Goal: Task Accomplishment & Management: Manage account settings

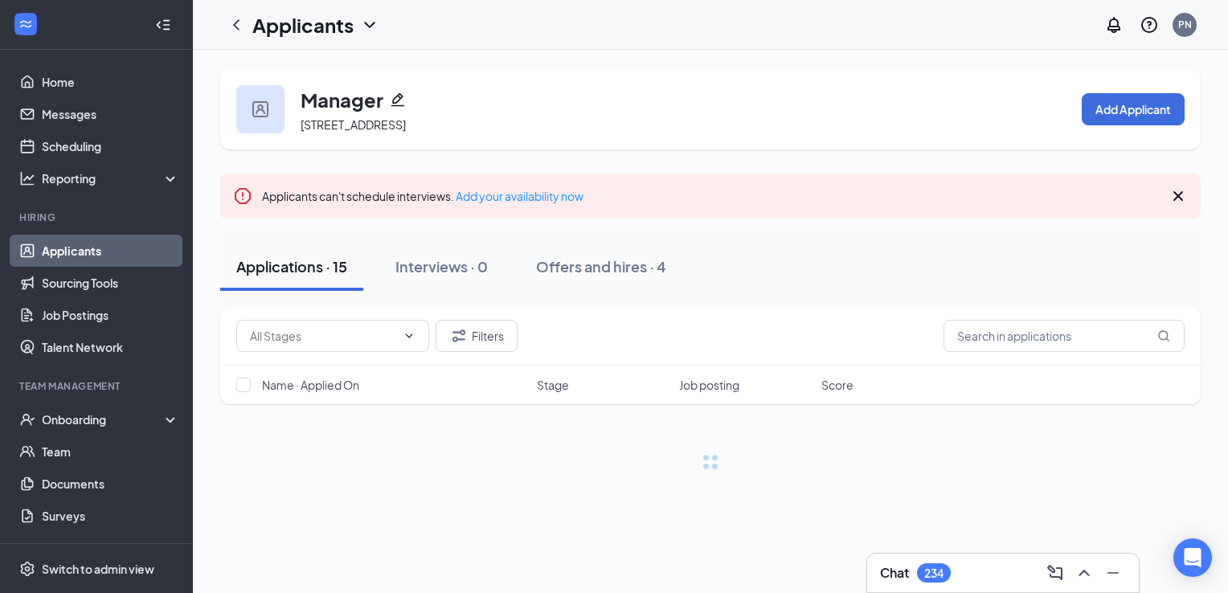
click at [371, 23] on icon "ChevronDown" at bounding box center [369, 24] width 19 height 19
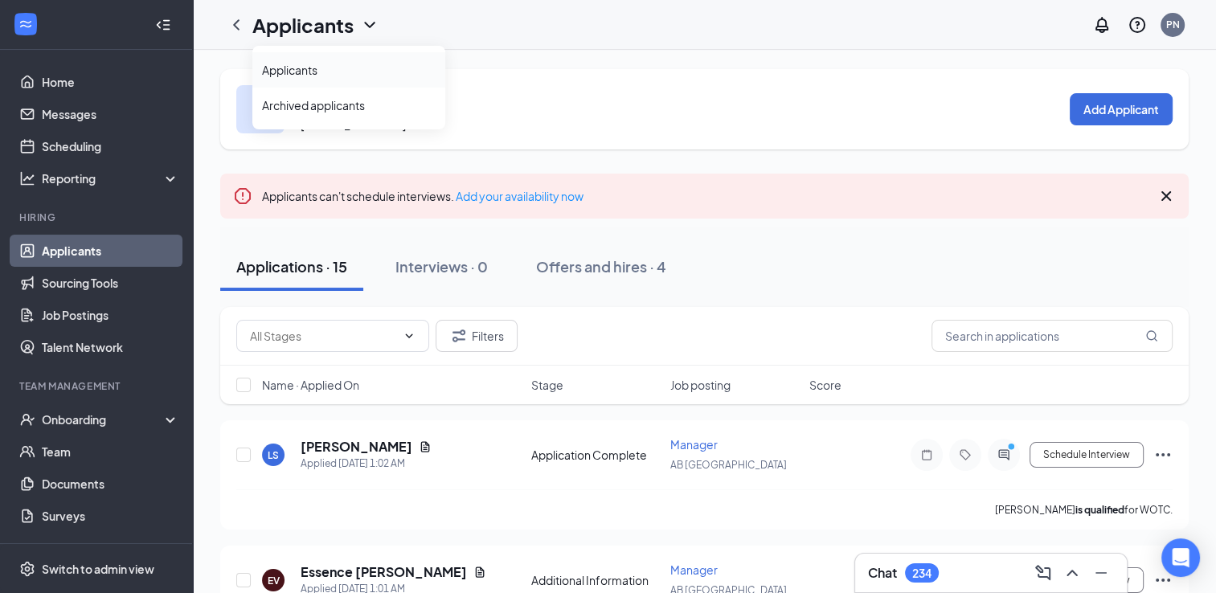
click at [331, 72] on link "Applicants" at bounding box center [349, 70] width 174 height 16
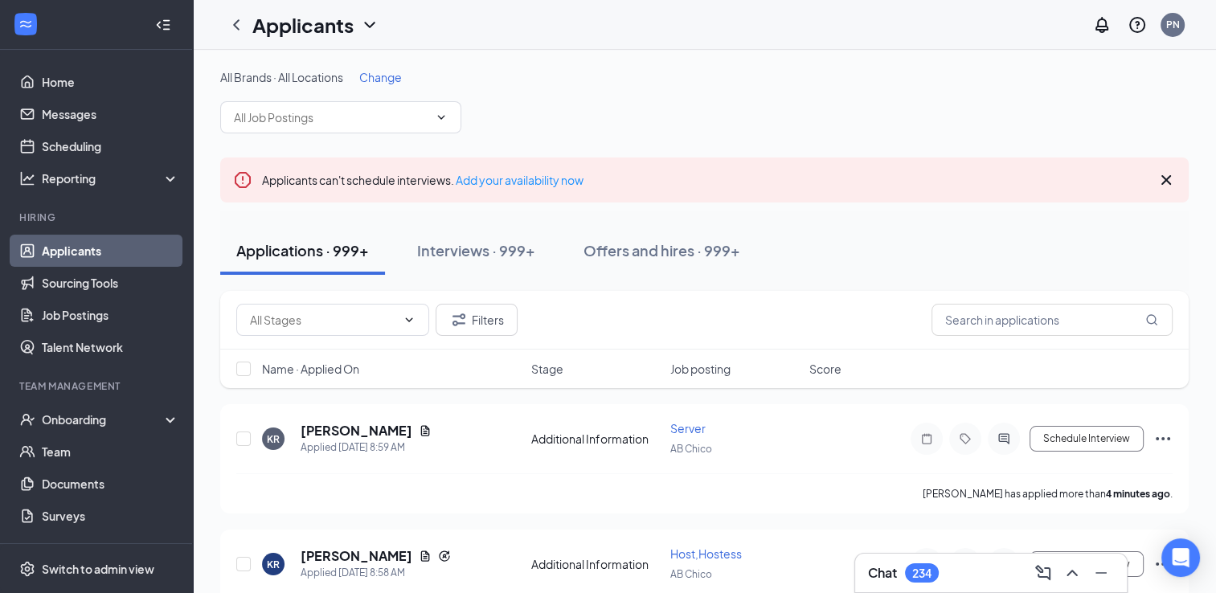
click at [391, 79] on span "Change" at bounding box center [380, 77] width 43 height 14
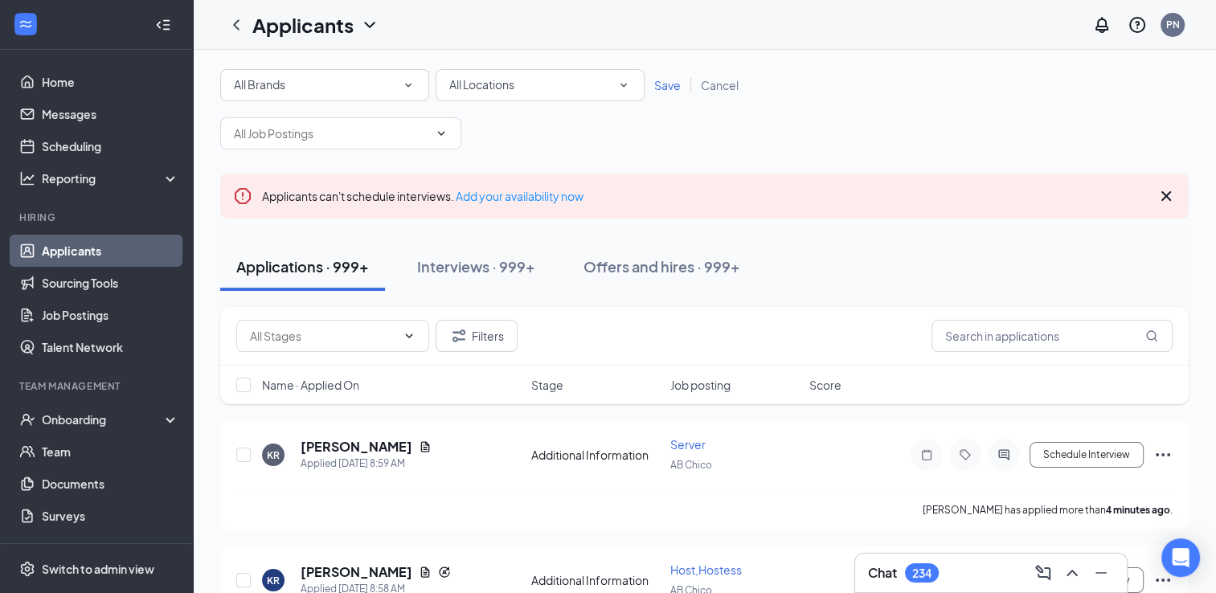
click at [581, 87] on div "All Locations" at bounding box center [540, 85] width 182 height 19
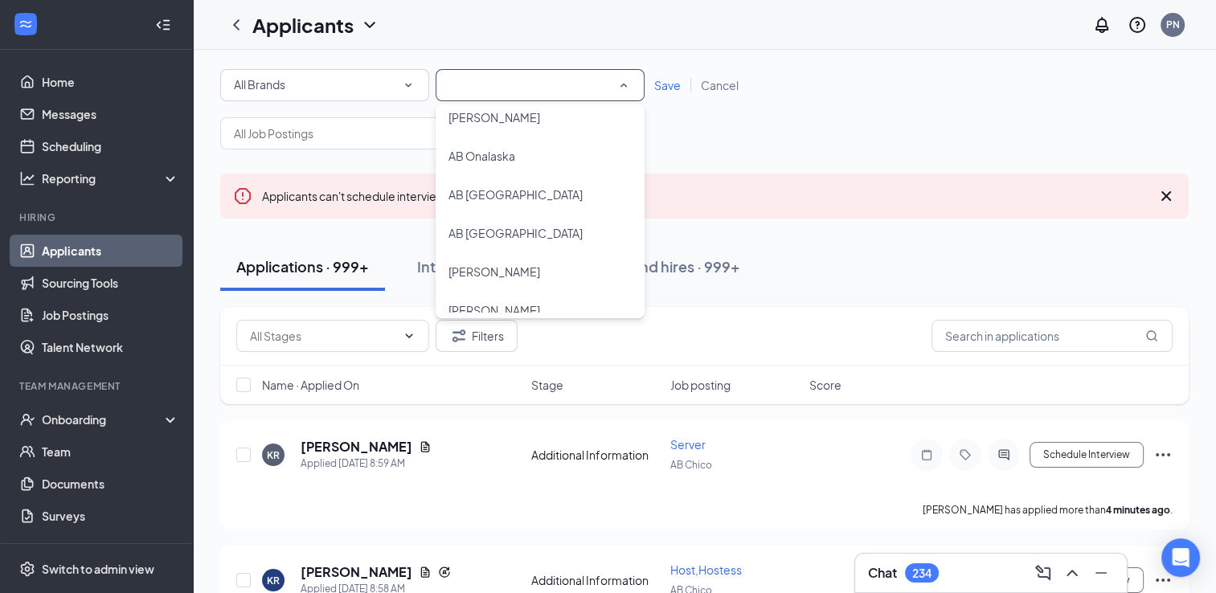
scroll to position [700, 0]
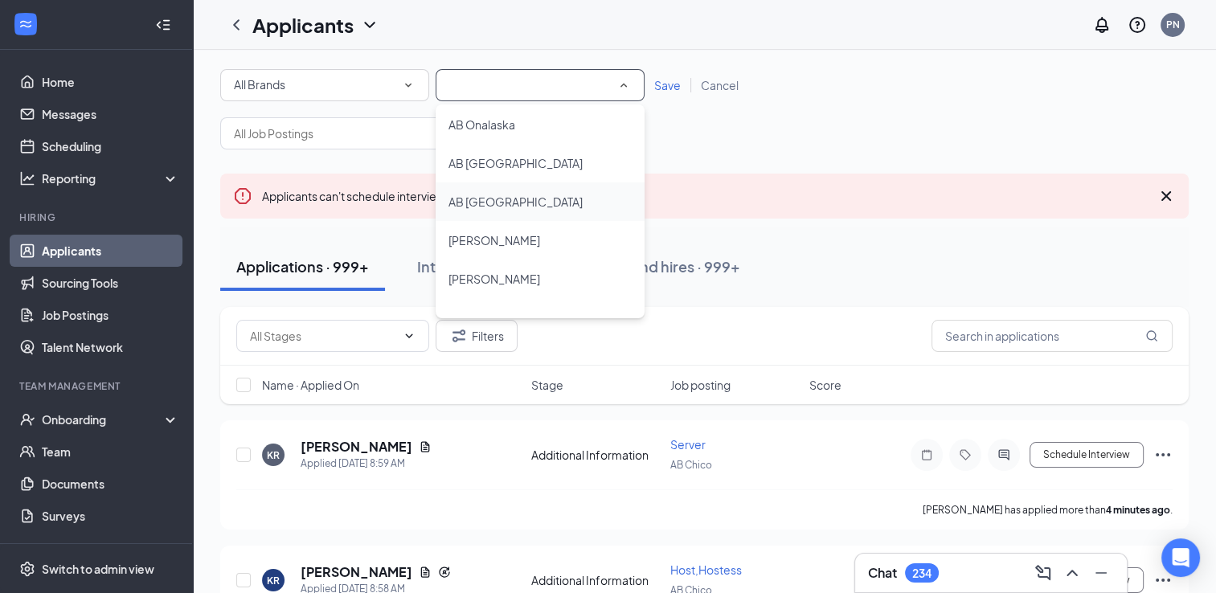
click at [483, 208] on span "AB [GEOGRAPHIC_DATA]" at bounding box center [516, 202] width 134 height 14
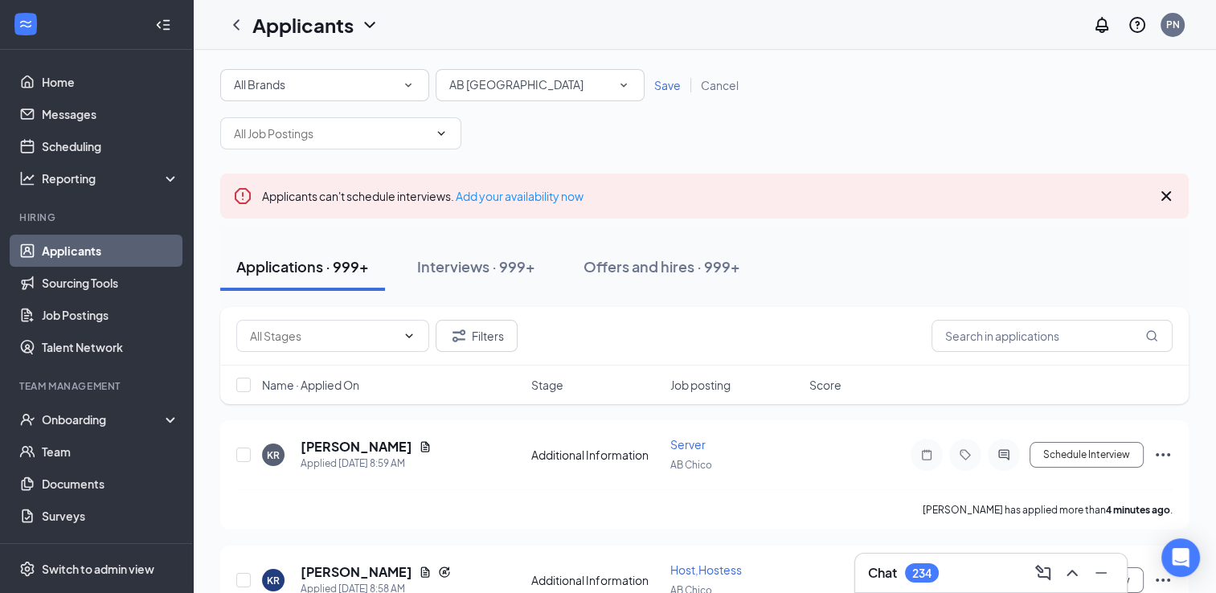
click at [660, 82] on span "Save" at bounding box center [667, 85] width 27 height 14
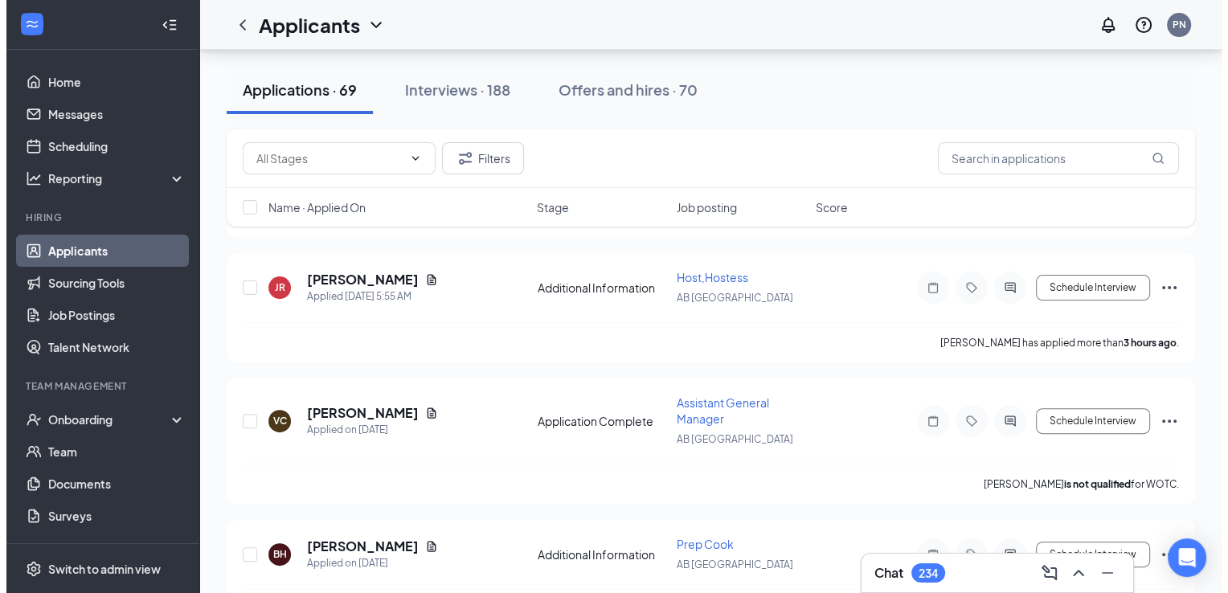
scroll to position [404, 0]
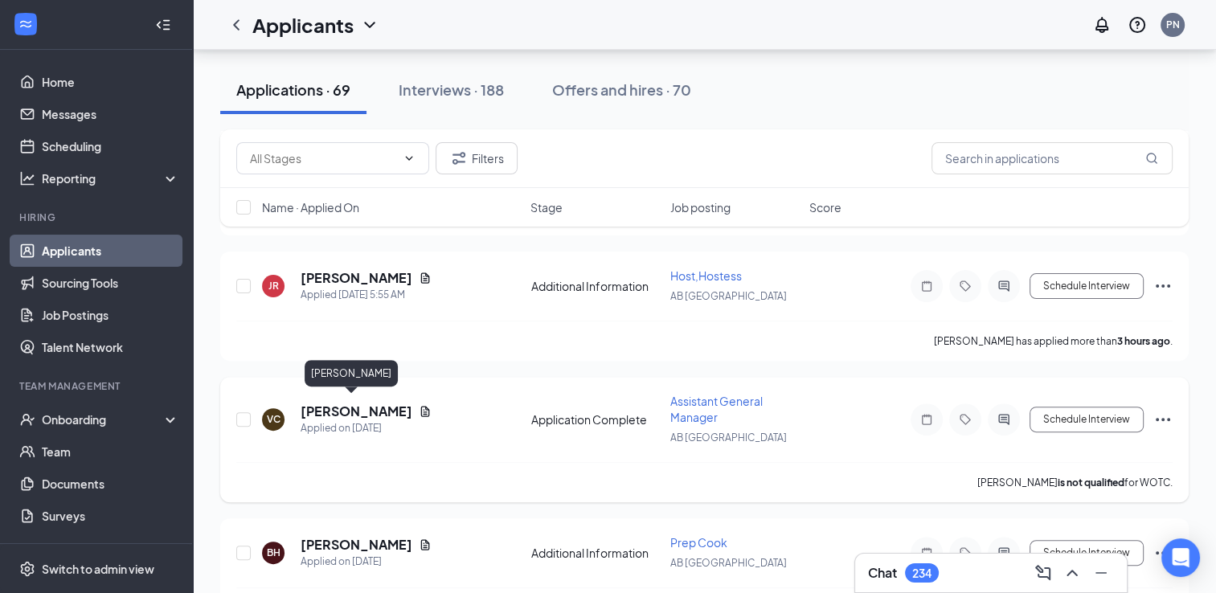
click at [354, 406] on h5 "[PERSON_NAME]" at bounding box center [357, 412] width 112 height 18
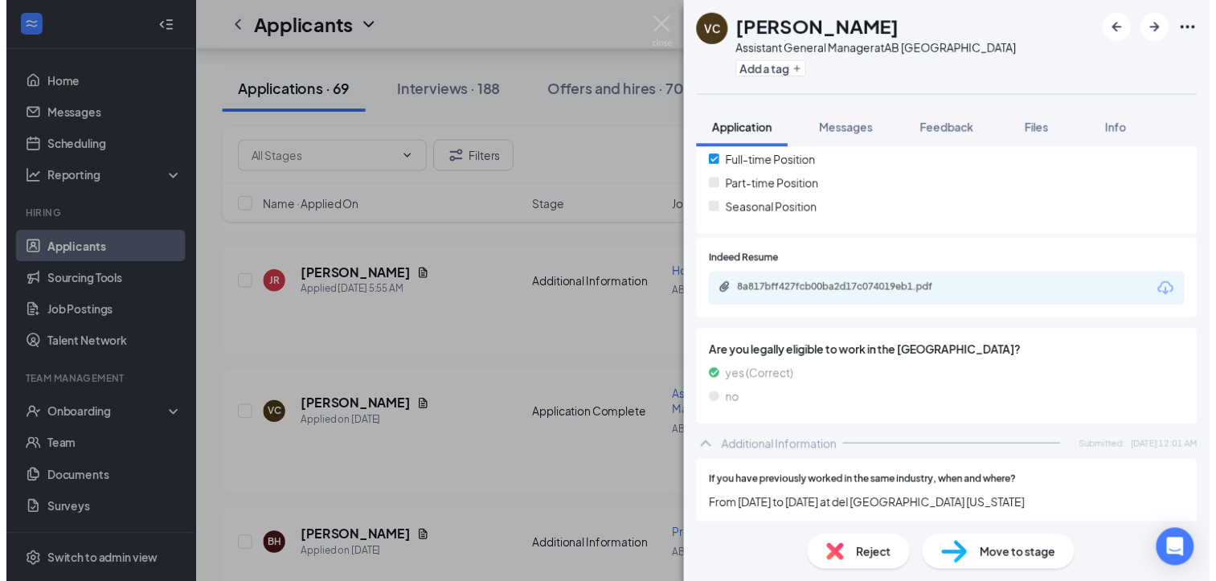
scroll to position [360, 0]
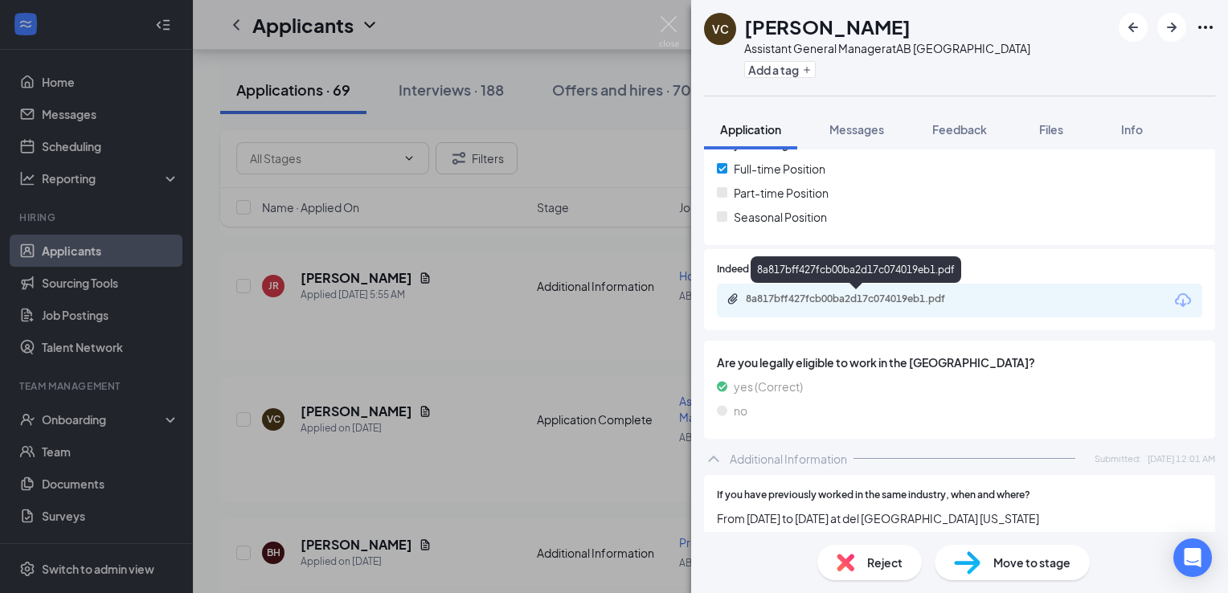
click at [899, 293] on div "8a817bff427fcb00ba2d17c074019eb1.pdf" at bounding box center [858, 299] width 225 height 13
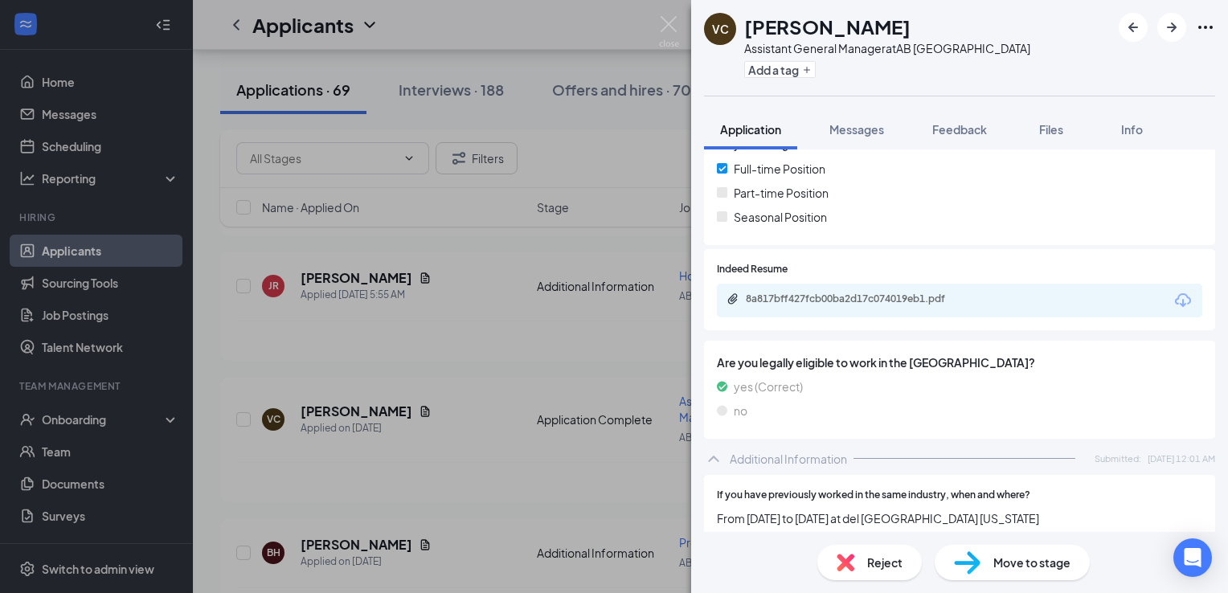
click at [416, 339] on div "VC [PERSON_NAME] Assistant General Manager at AB [GEOGRAPHIC_DATA] Add a tag Ap…" at bounding box center [614, 296] width 1228 height 593
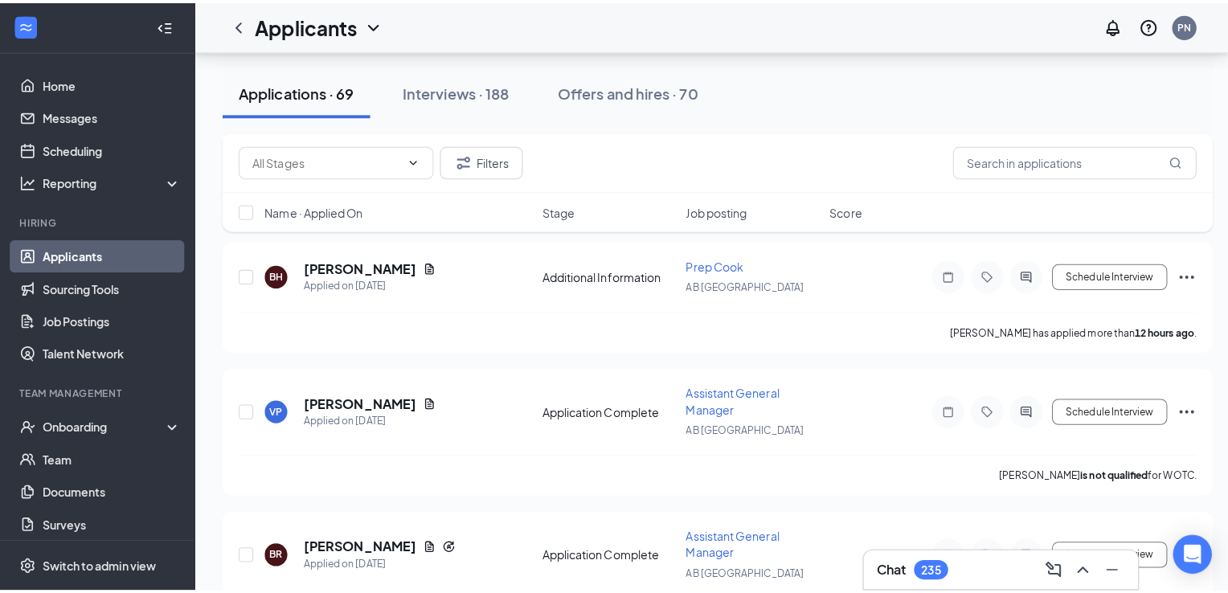
scroll to position [688, 0]
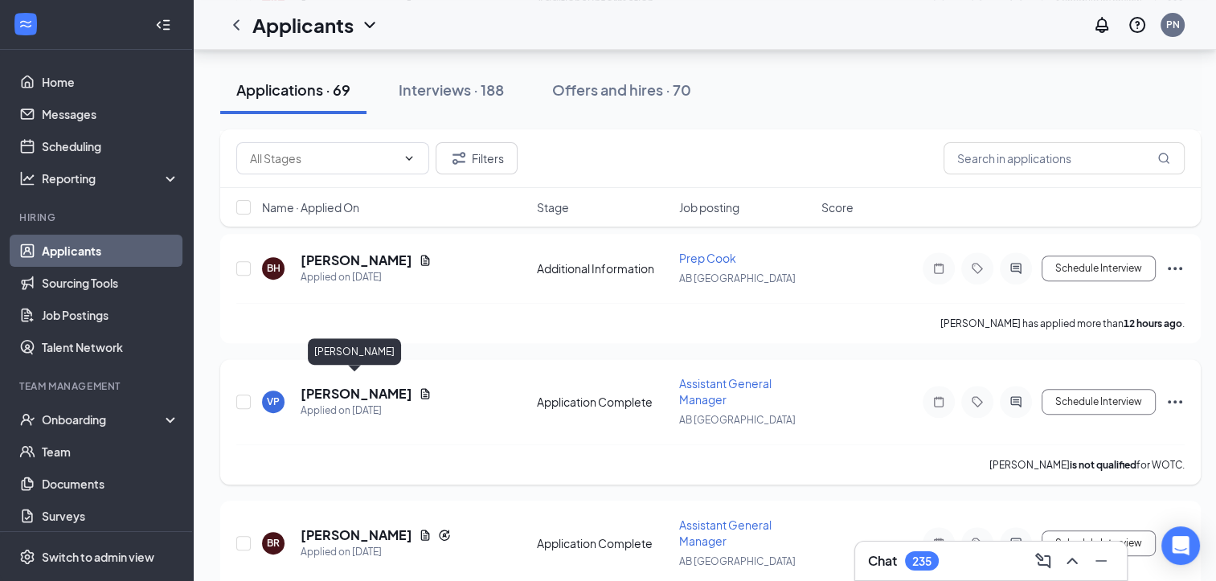
click at [344, 385] on h5 "[PERSON_NAME]" at bounding box center [357, 394] width 112 height 18
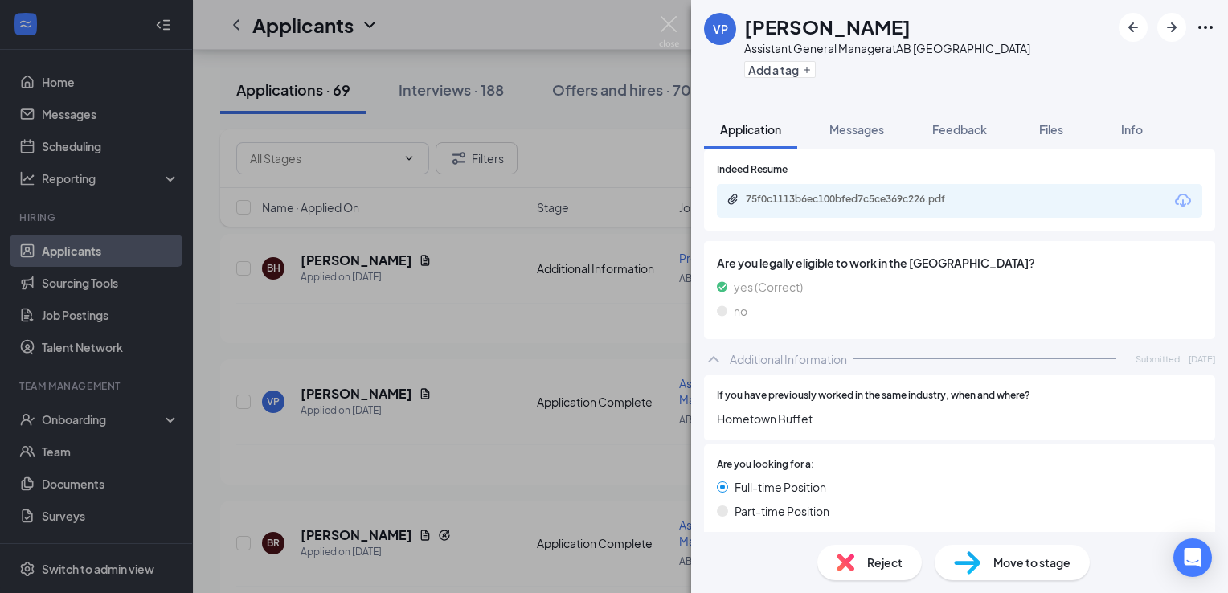
scroll to position [464, 0]
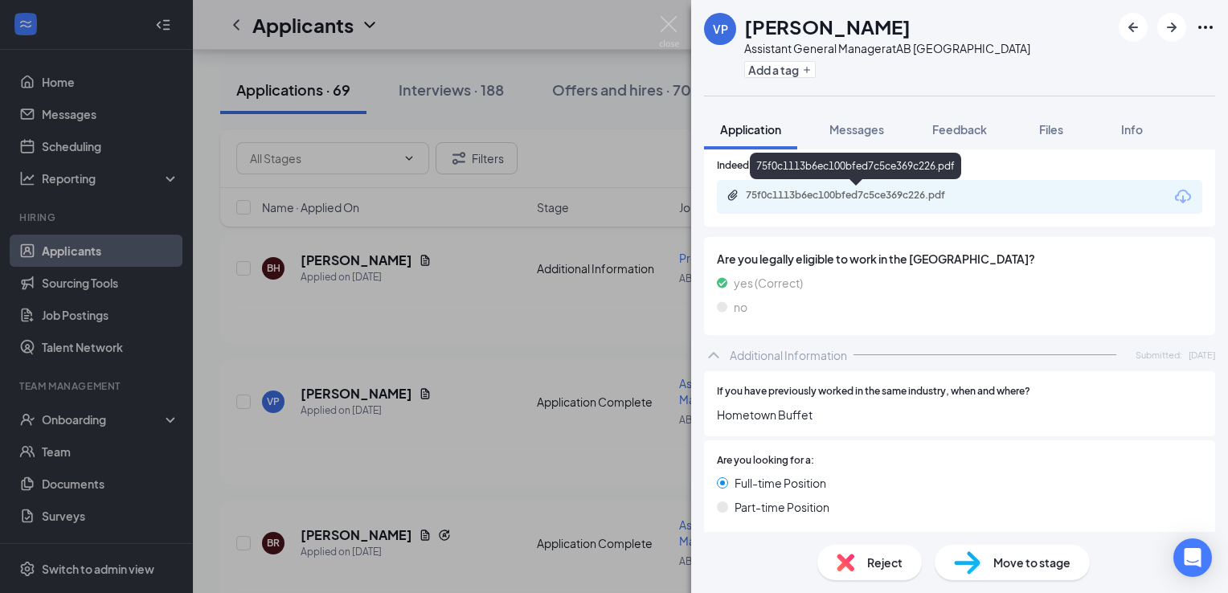
click at [907, 195] on div "75f0c1113b6ec100bfed7c5ce369c226.pdf" at bounding box center [858, 195] width 225 height 13
